Goal: Information Seeking & Learning: Learn about a topic

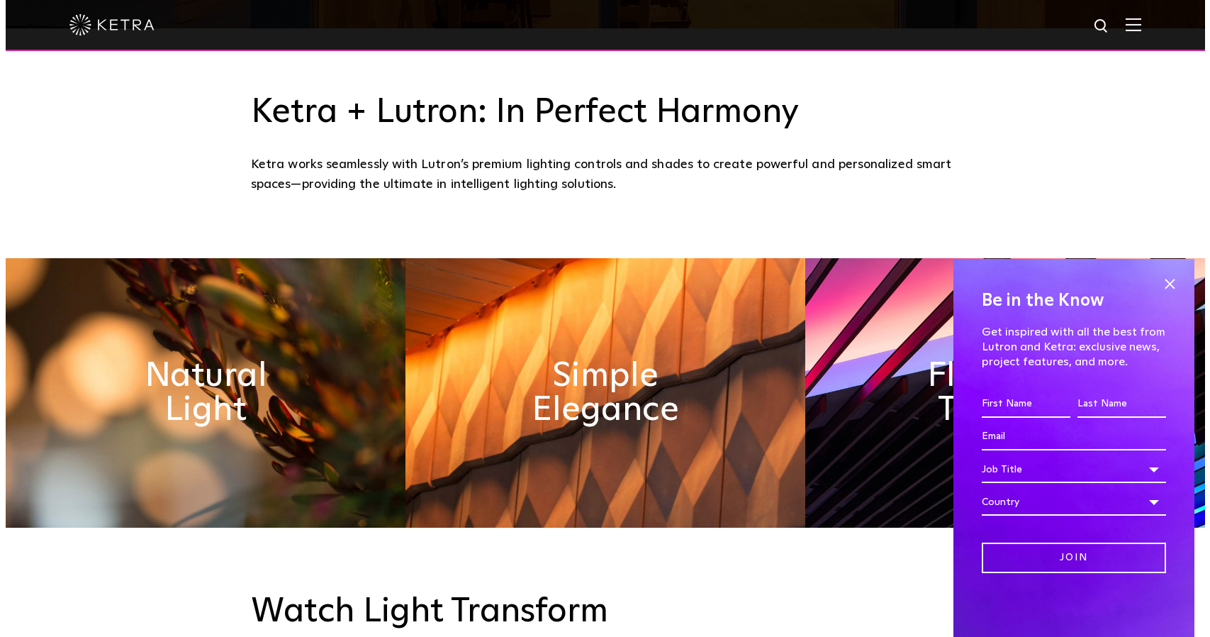
scroll to position [638, 0]
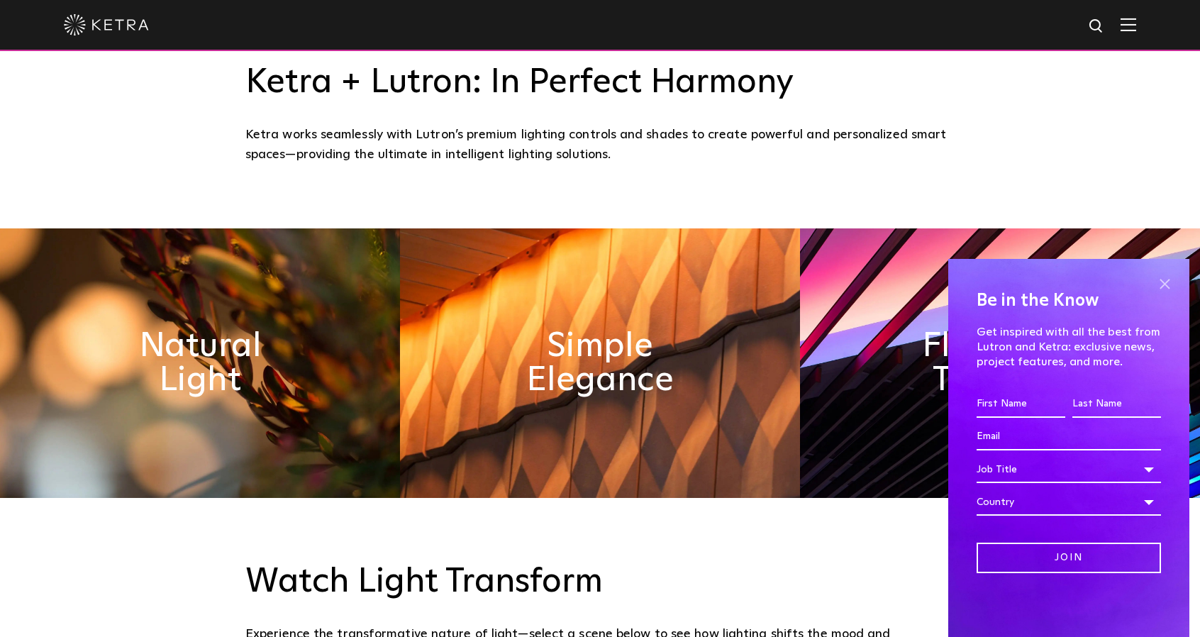
click at [1159, 279] on span at bounding box center [1164, 283] width 21 height 21
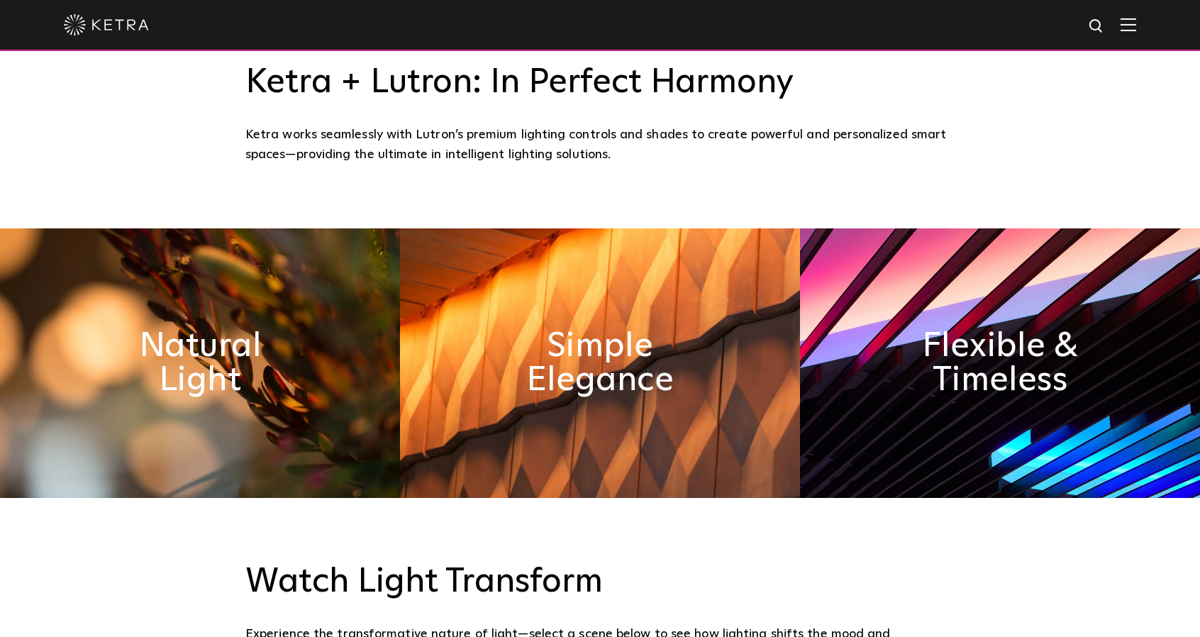
click at [1136, 29] on img at bounding box center [1128, 24] width 16 height 13
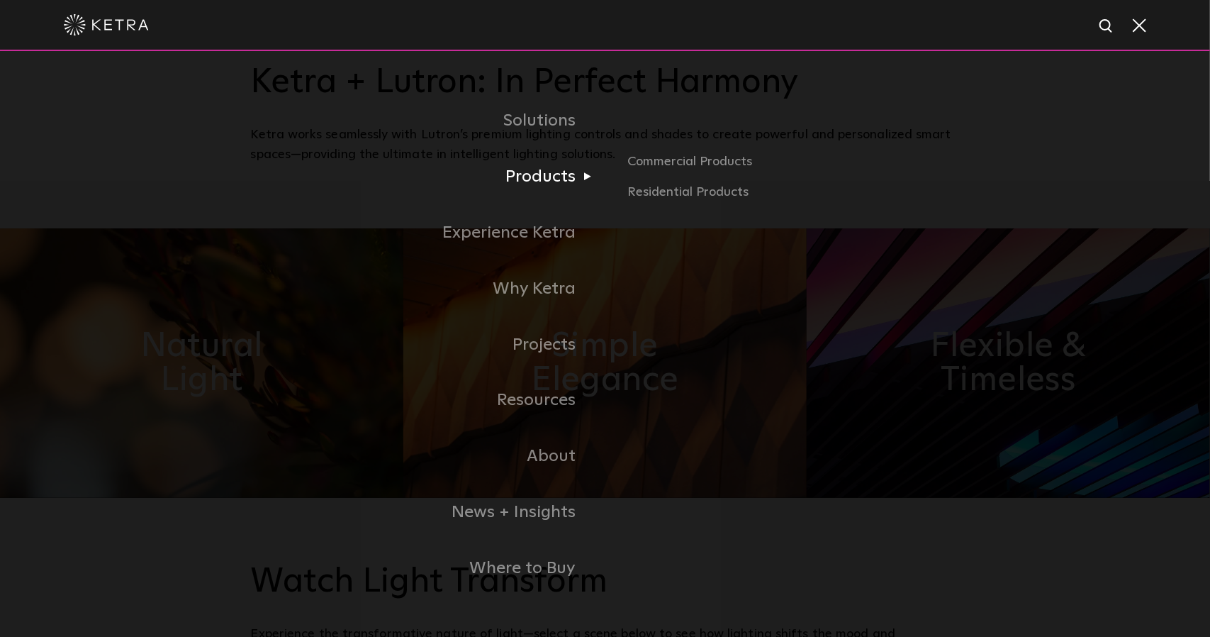
click at [559, 178] on link "Products" at bounding box center [428, 177] width 355 height 56
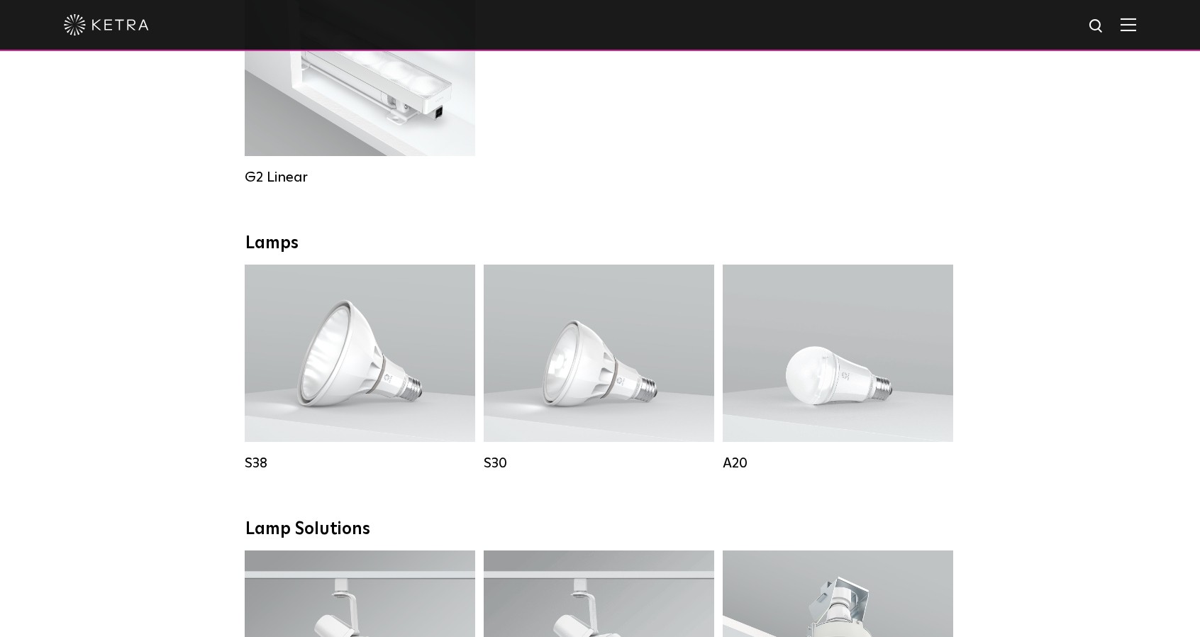
scroll to position [851, 0]
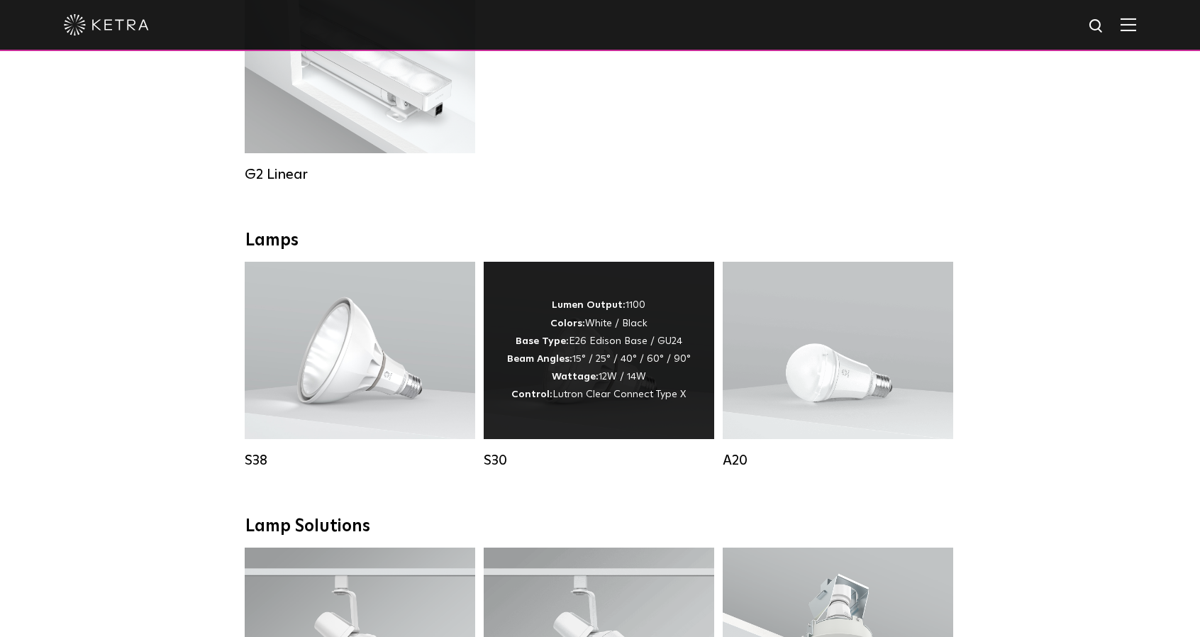
click at [561, 399] on span "Lutron Clear Connect Type X" at bounding box center [618, 394] width 133 height 10
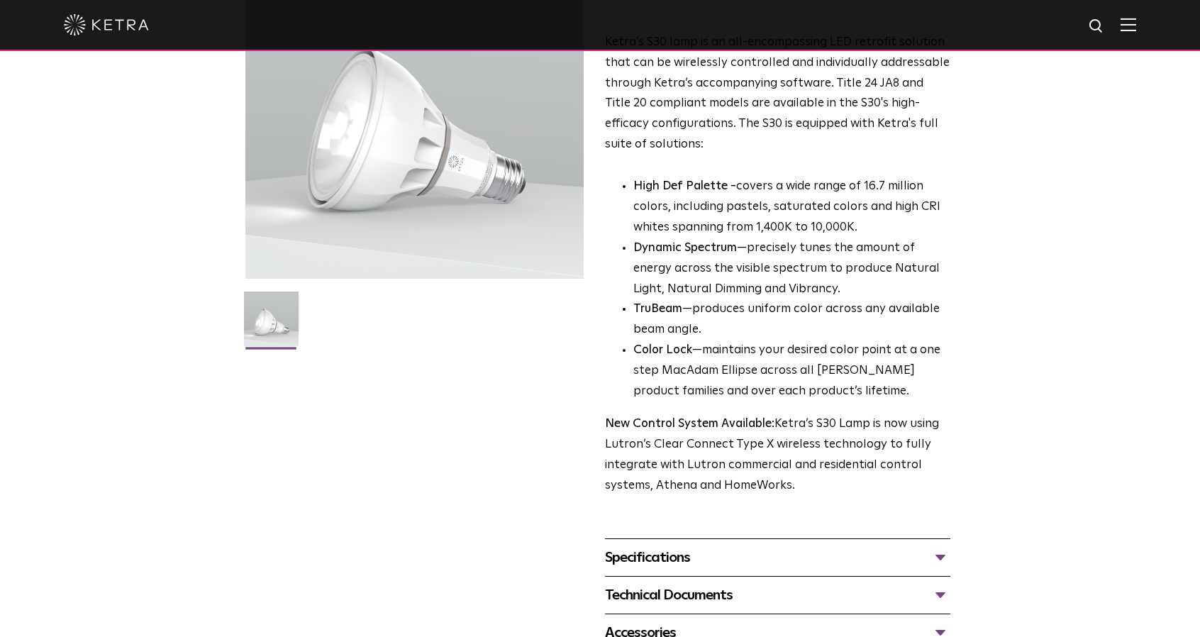
scroll to position [213, 0]
